Goal: Obtain resource: Obtain resource

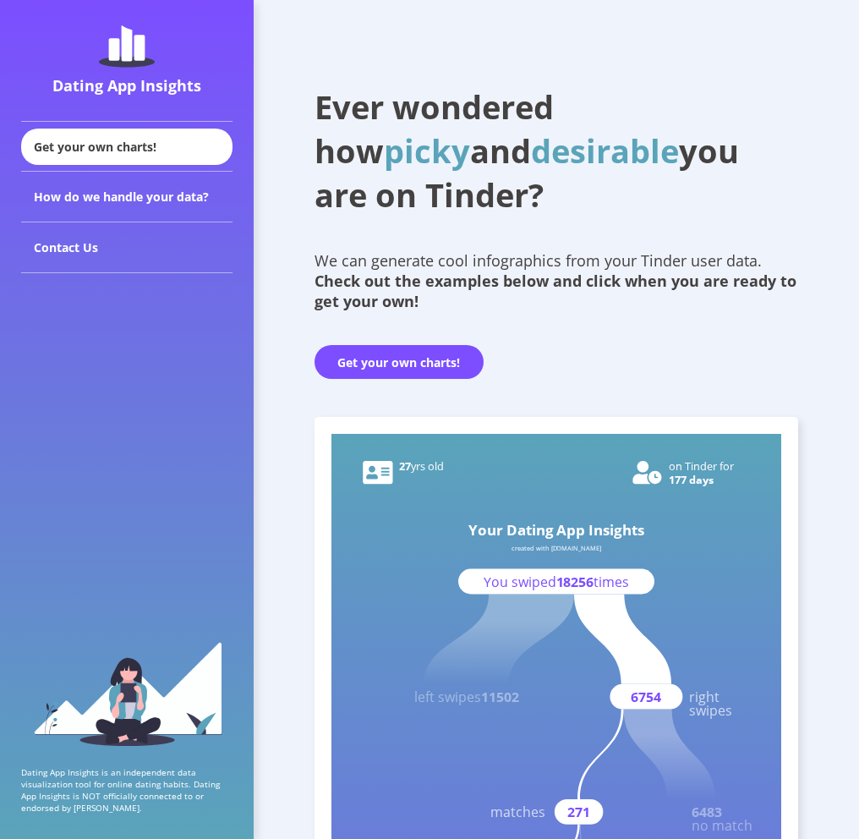
click at [395, 368] on button "Get your own charts!" at bounding box center [398, 362] width 169 height 34
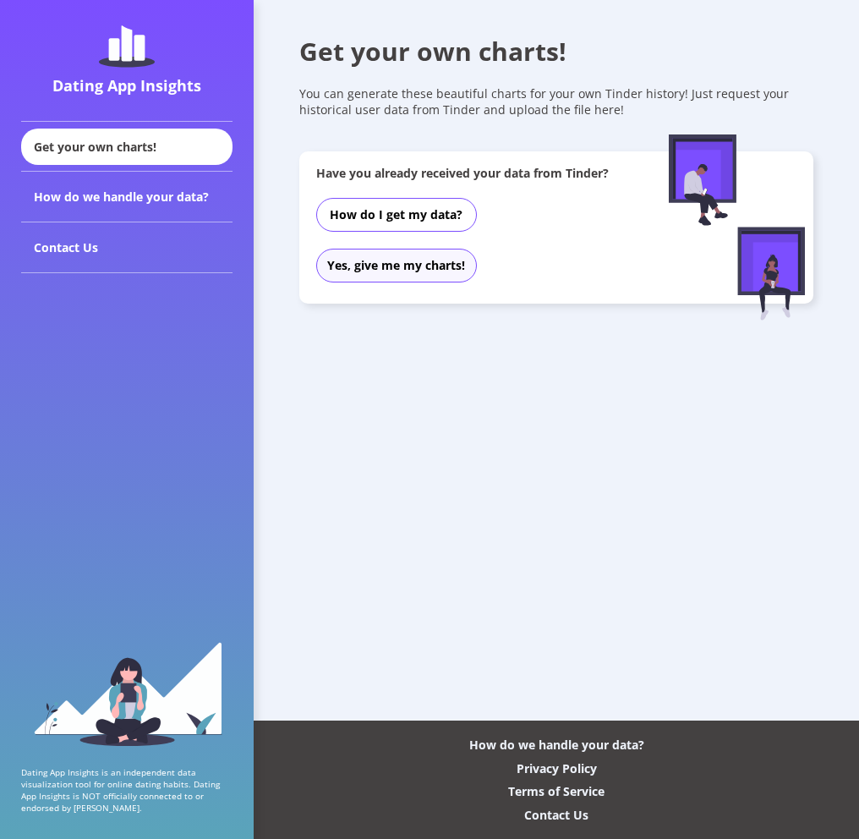
click at [392, 275] on button "Yes, give me my charts!" at bounding box center [396, 266] width 161 height 34
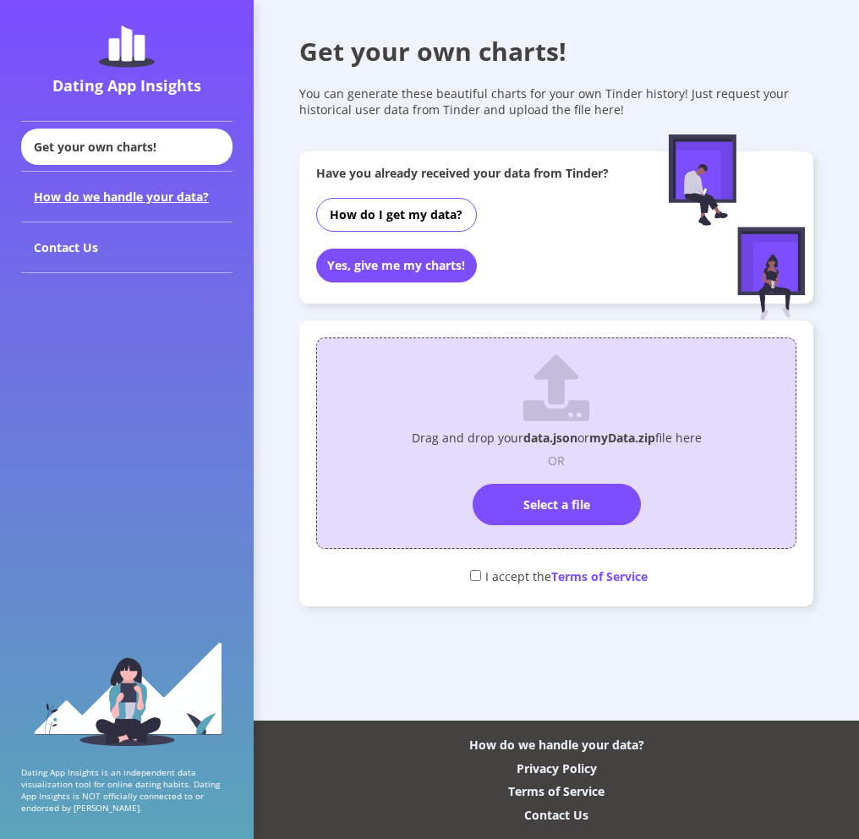
click at [145, 205] on div "How do we handle your data?" at bounding box center [126, 197] width 211 height 51
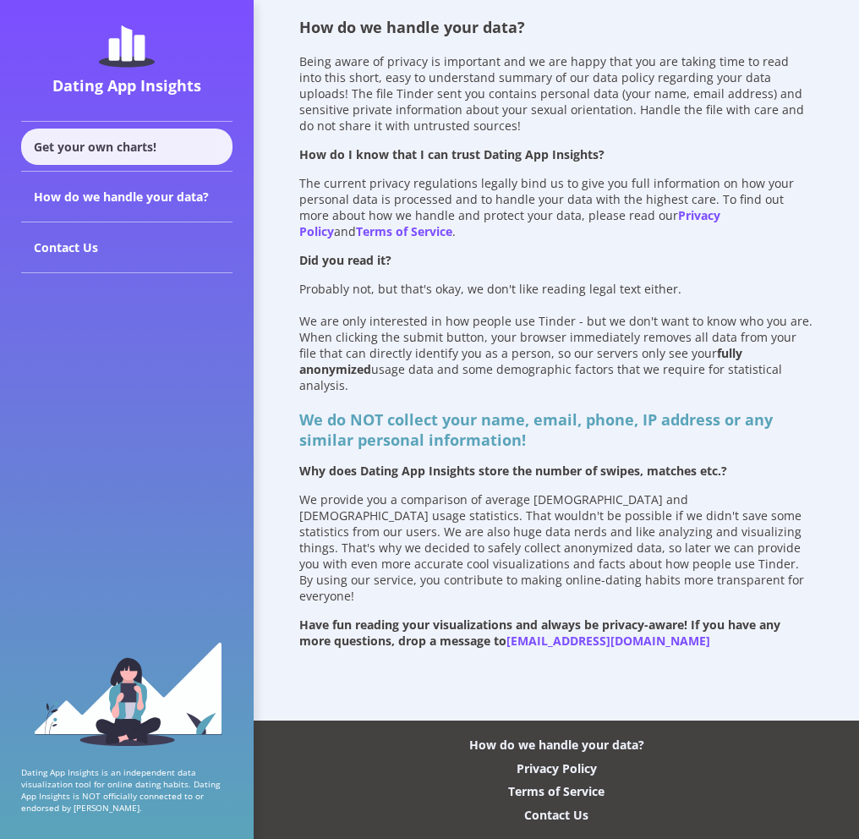
click at [118, 153] on div "Get your own charts!" at bounding box center [126, 146] width 211 height 36
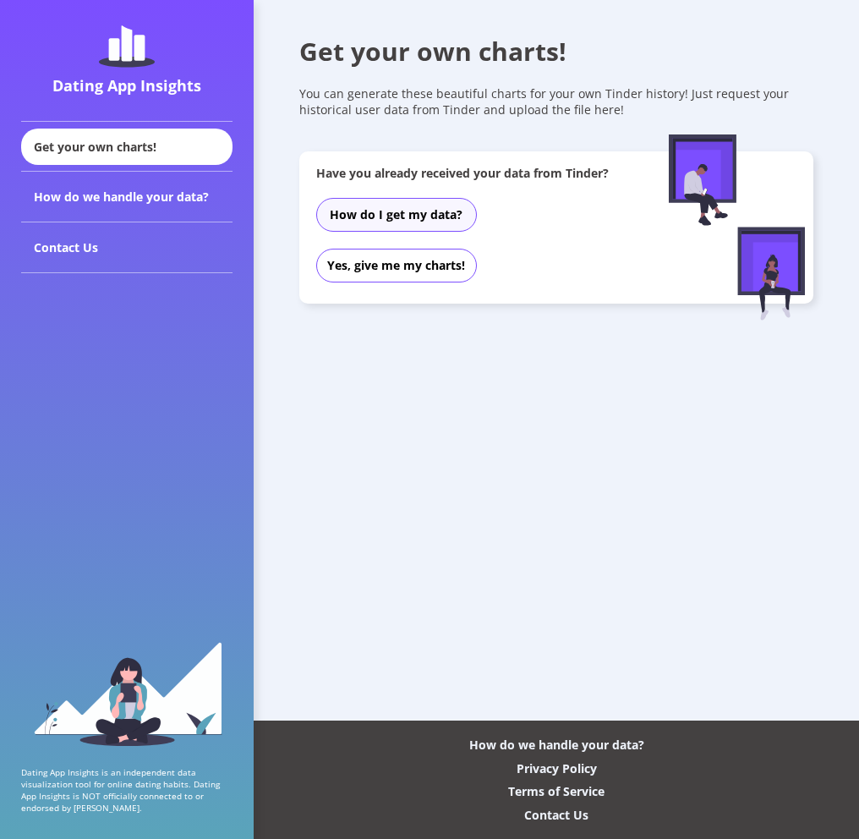
click at [350, 226] on button "How do I get my data?" at bounding box center [396, 215] width 161 height 34
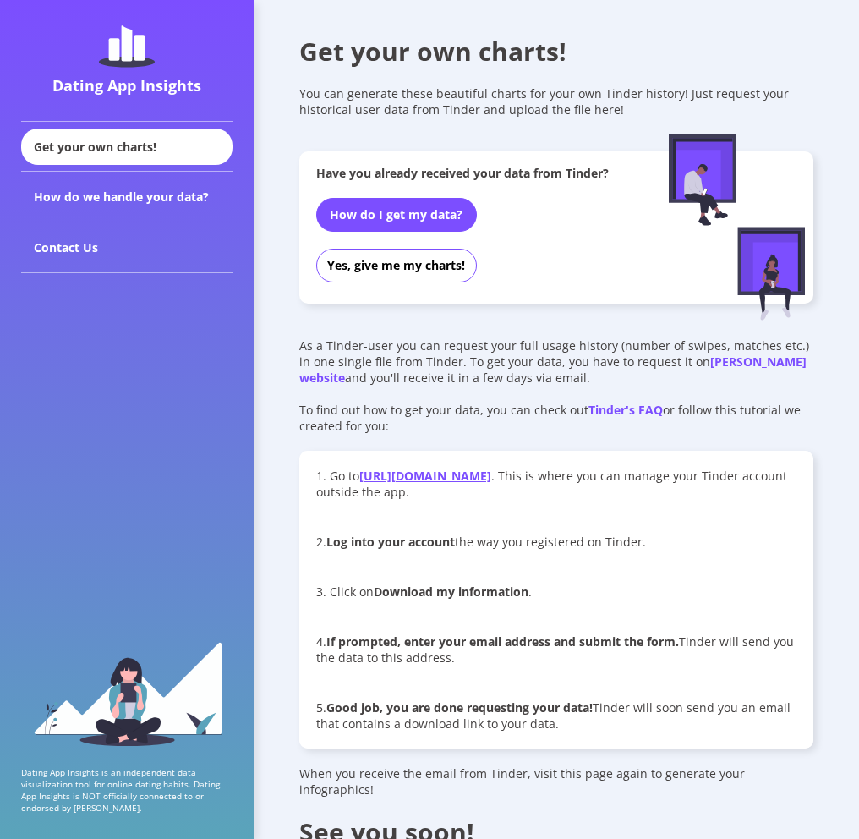
click at [491, 473] on link "[URL][DOMAIN_NAME]" at bounding box center [425, 475] width 132 height 16
